Goal: Transaction & Acquisition: Download file/media

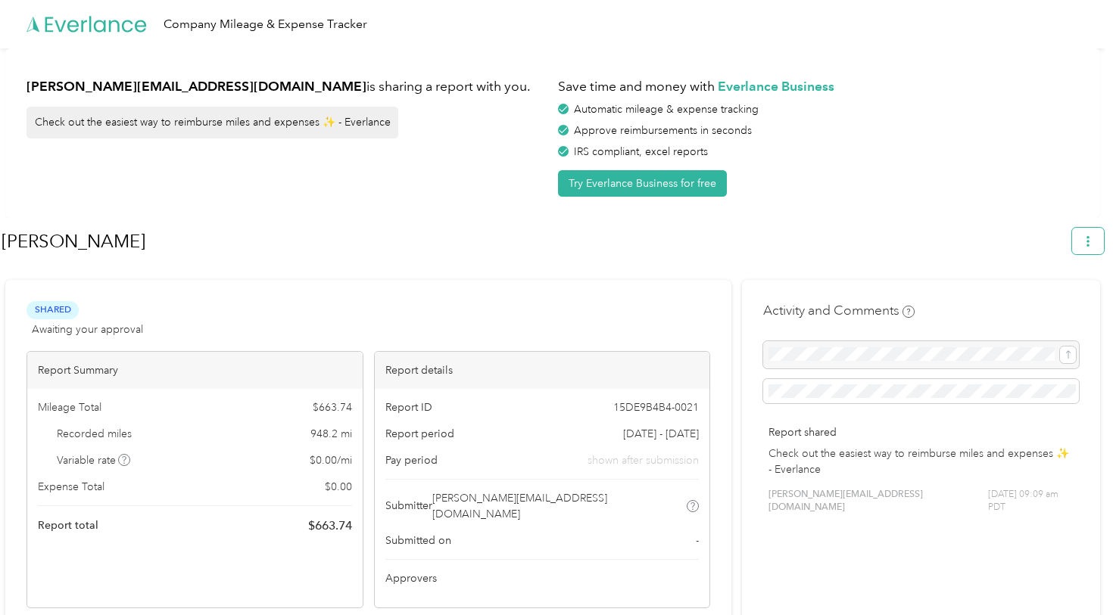
click at [1103, 243] on button "button" at bounding box center [1088, 241] width 32 height 26
click at [1046, 304] on span "Download" at bounding box center [1052, 312] width 50 height 16
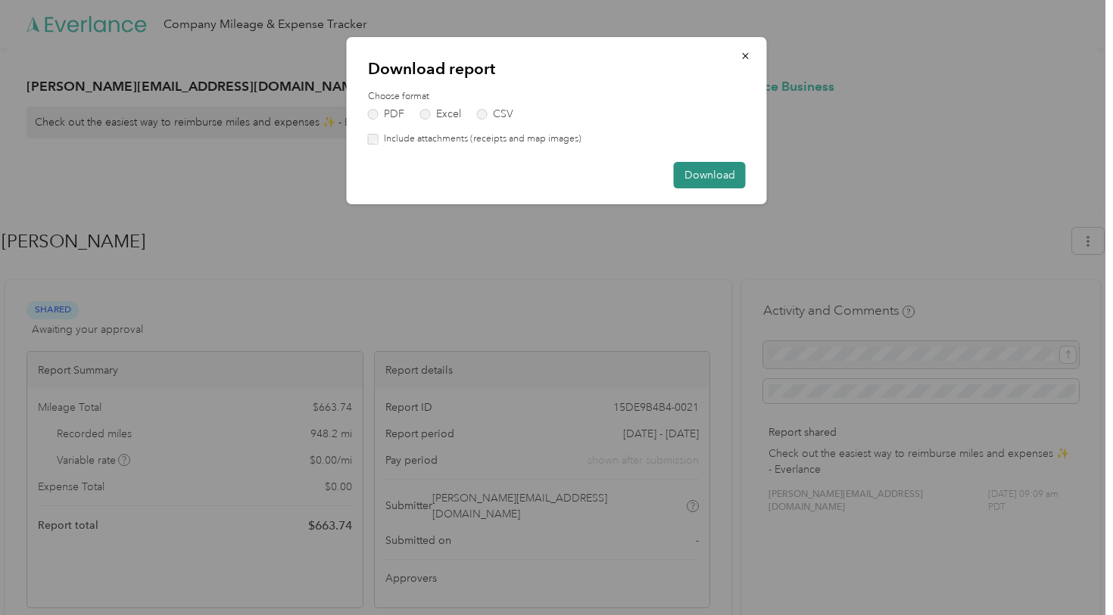
click at [712, 170] on button "Download" at bounding box center [710, 175] width 72 height 26
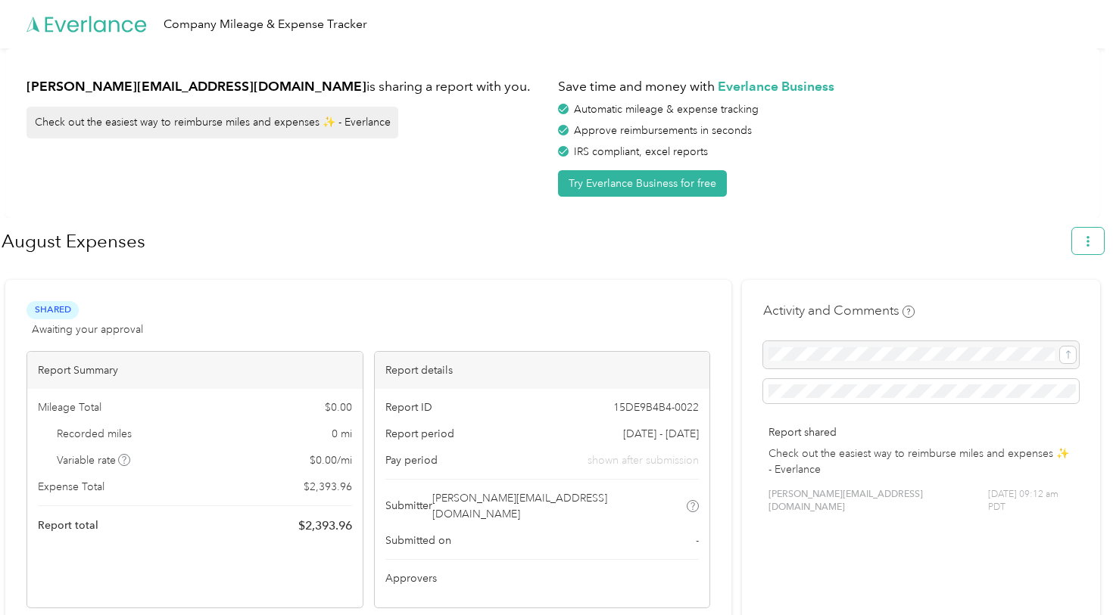
click at [1093, 244] on icon "button" at bounding box center [1087, 241] width 11 height 11
click at [1059, 304] on span "Download" at bounding box center [1052, 312] width 50 height 16
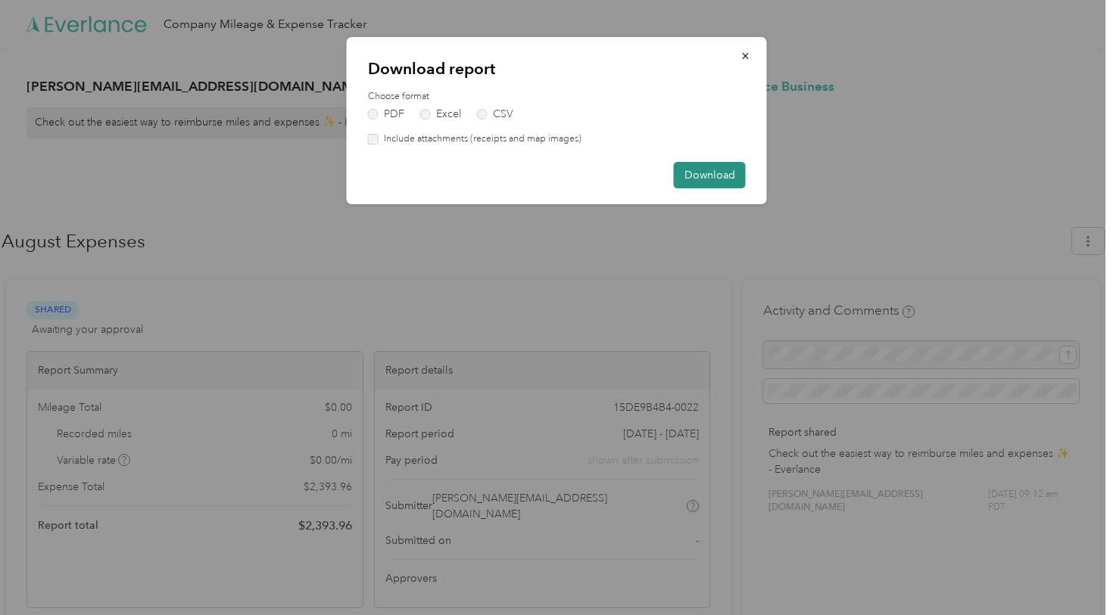
click at [711, 171] on button "Download" at bounding box center [710, 175] width 72 height 26
